Goal: Navigation & Orientation: Find specific page/section

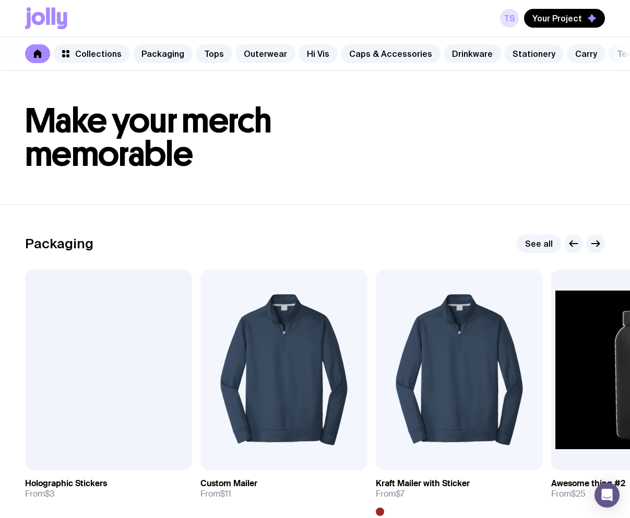
click at [513, 11] on link "TS" at bounding box center [509, 18] width 19 height 19
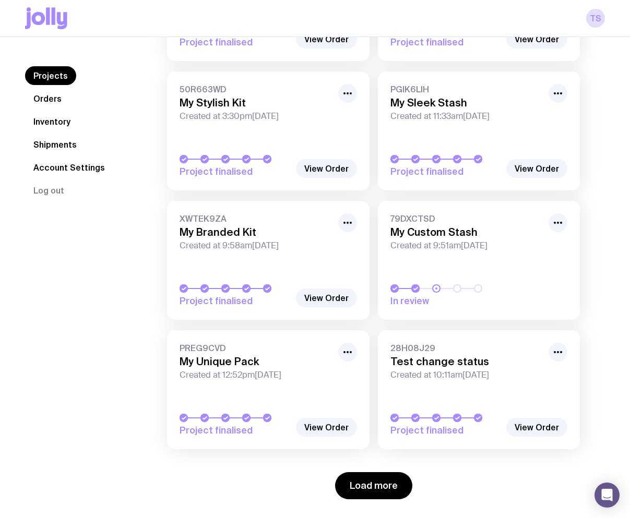
scroll to position [1242, 0]
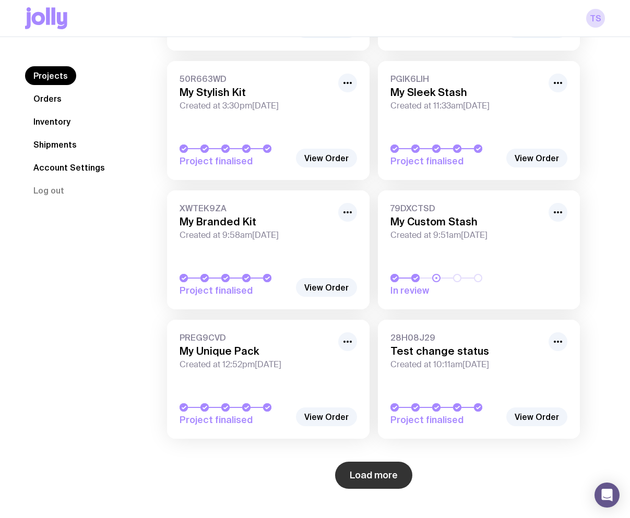
click at [387, 466] on button "Load more" at bounding box center [373, 475] width 77 height 27
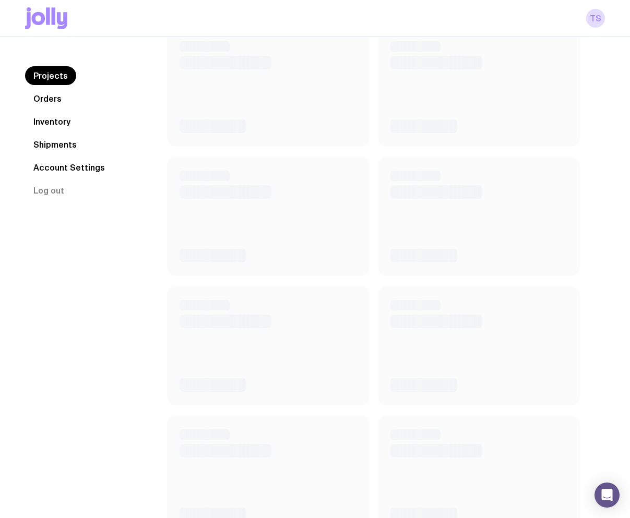
scroll to position [2407, 0]
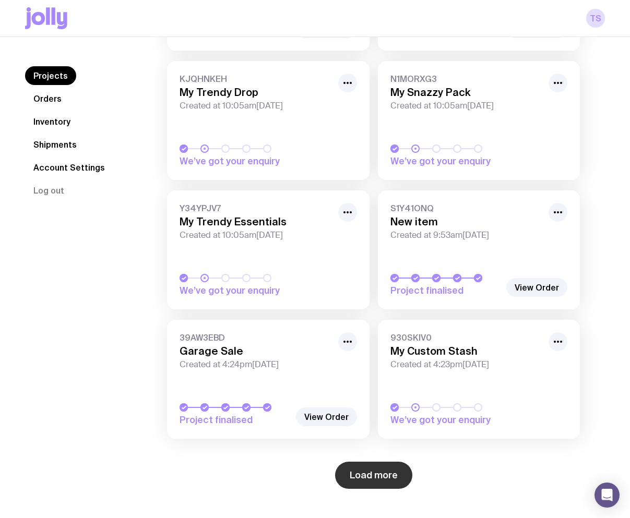
click at [366, 477] on button "Load more" at bounding box center [373, 475] width 77 height 27
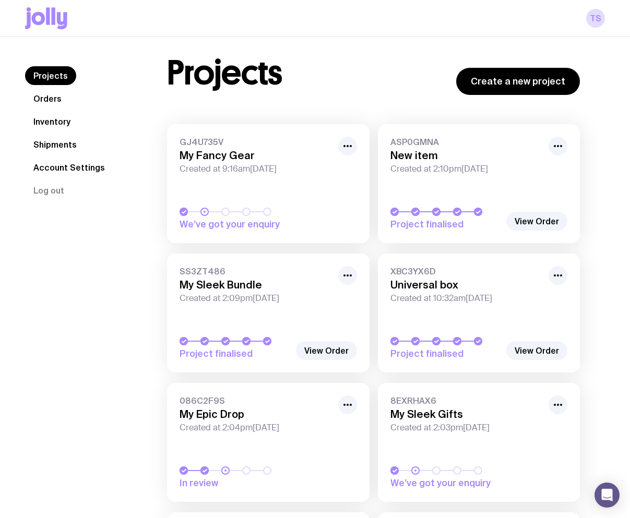
scroll to position [0, 0]
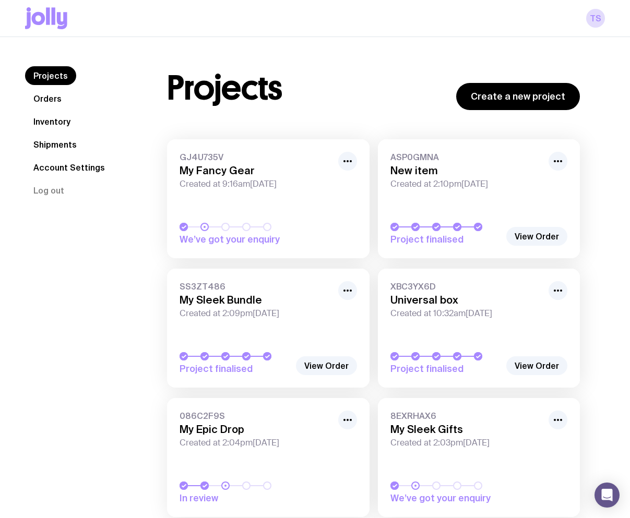
click at [56, 93] on link "Orders" at bounding box center [47, 98] width 45 height 19
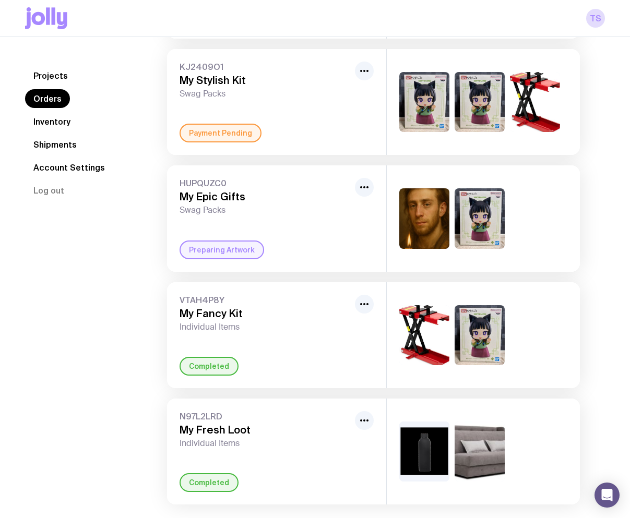
scroll to position [794, 0]
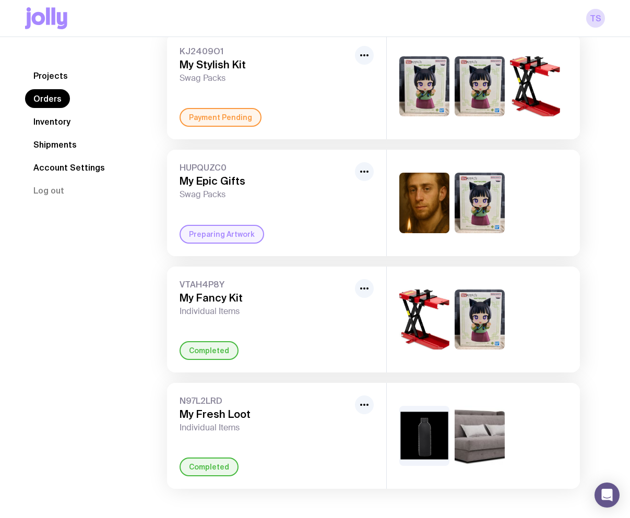
click at [56, 120] on link "Inventory" at bounding box center [52, 121] width 54 height 19
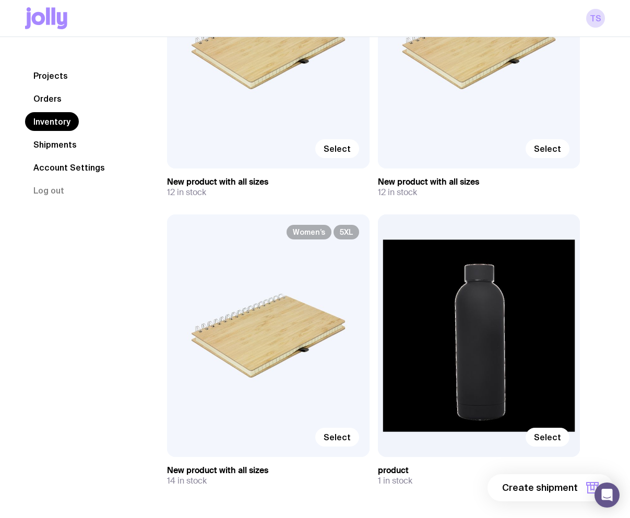
scroll to position [2585, 0]
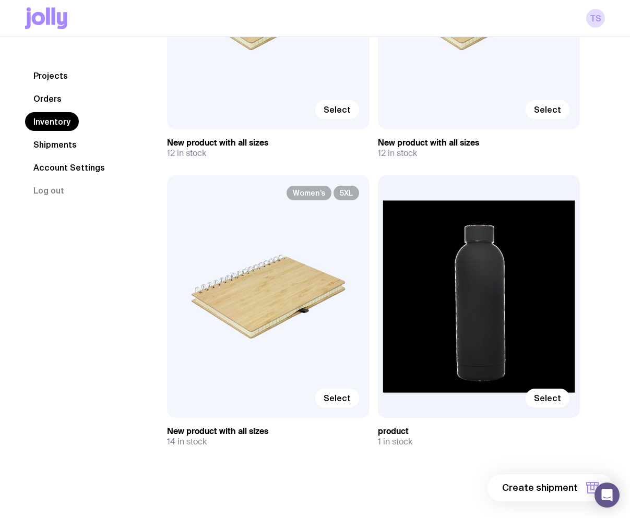
click at [55, 150] on link "Shipments" at bounding box center [55, 144] width 60 height 19
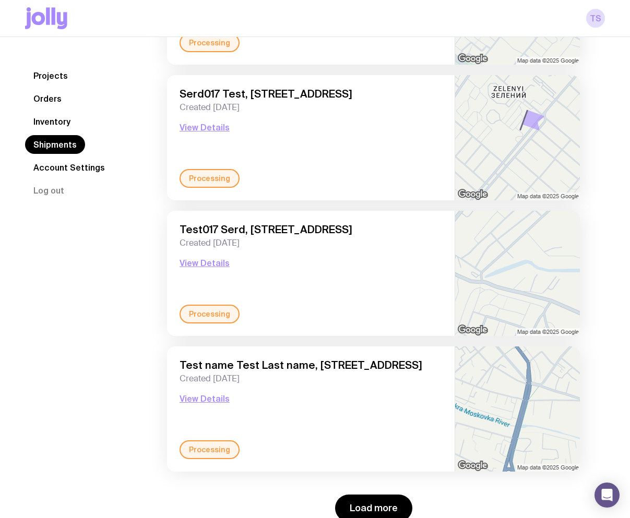
scroll to position [1307, 0]
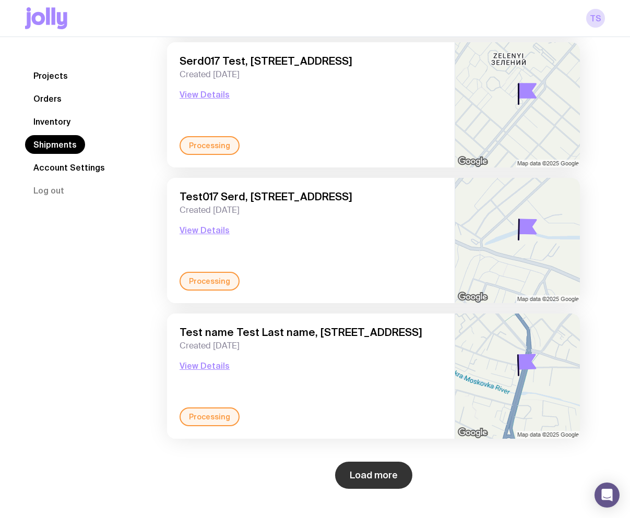
click at [383, 474] on button "Load more" at bounding box center [373, 475] width 77 height 27
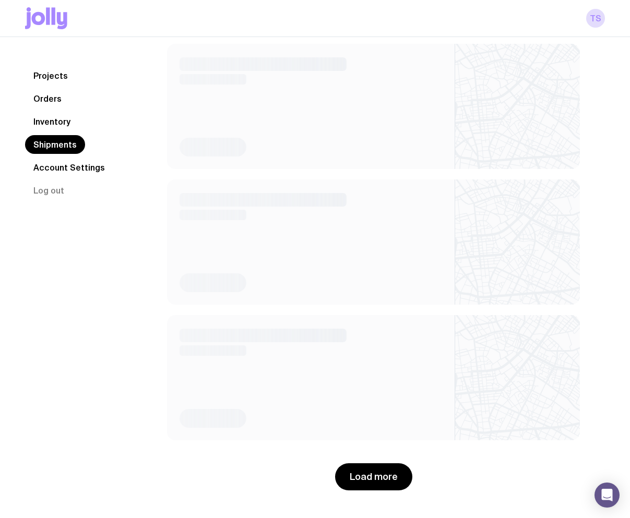
scroll to position [2935, 0]
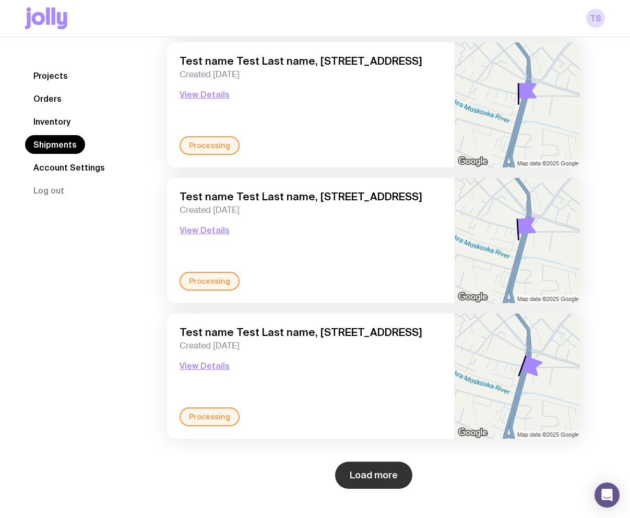
click at [382, 476] on button "Load more" at bounding box center [373, 475] width 77 height 27
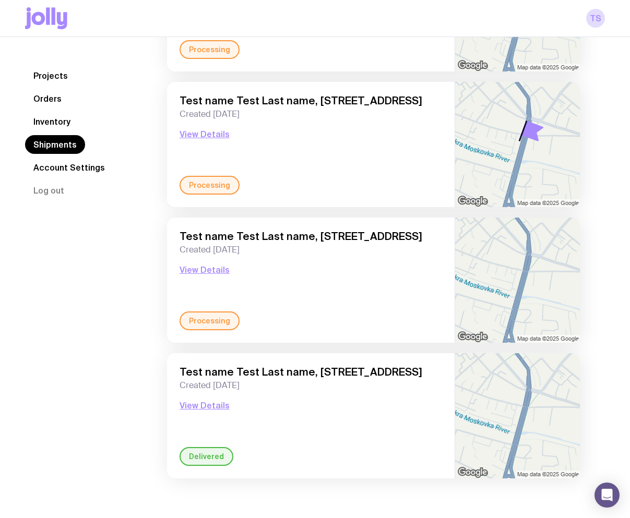
scroll to position [4387, 0]
click at [62, 166] on link "Account Settings" at bounding box center [69, 167] width 88 height 19
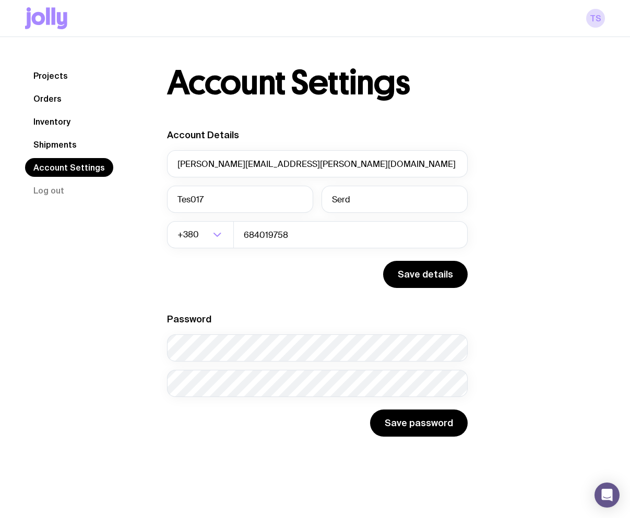
click at [52, 100] on link "Orders" at bounding box center [47, 98] width 45 height 19
